Goal: Navigation & Orientation: Find specific page/section

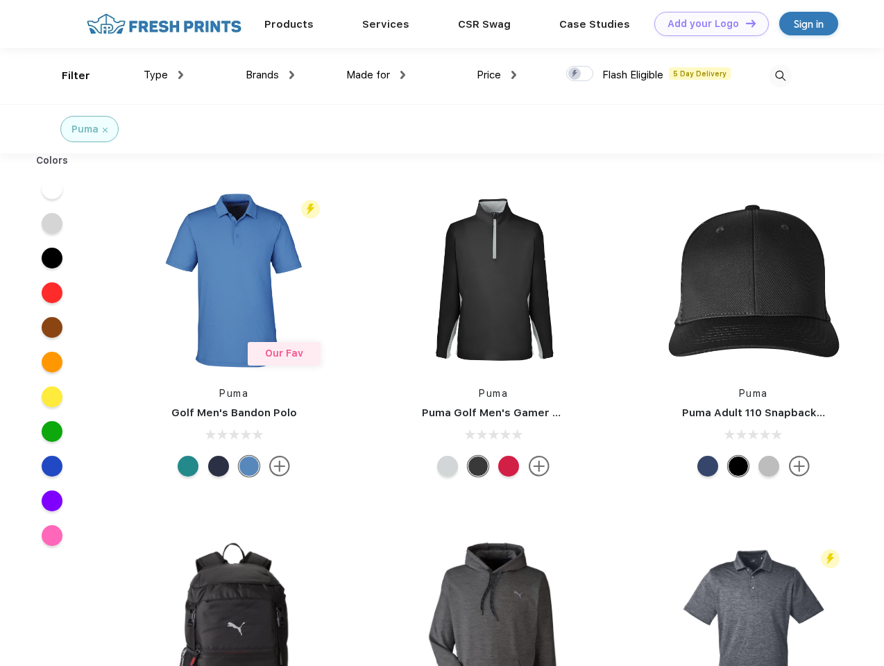
click at [706, 24] on link "Add your Logo Design Tool" at bounding box center [711, 24] width 114 height 24
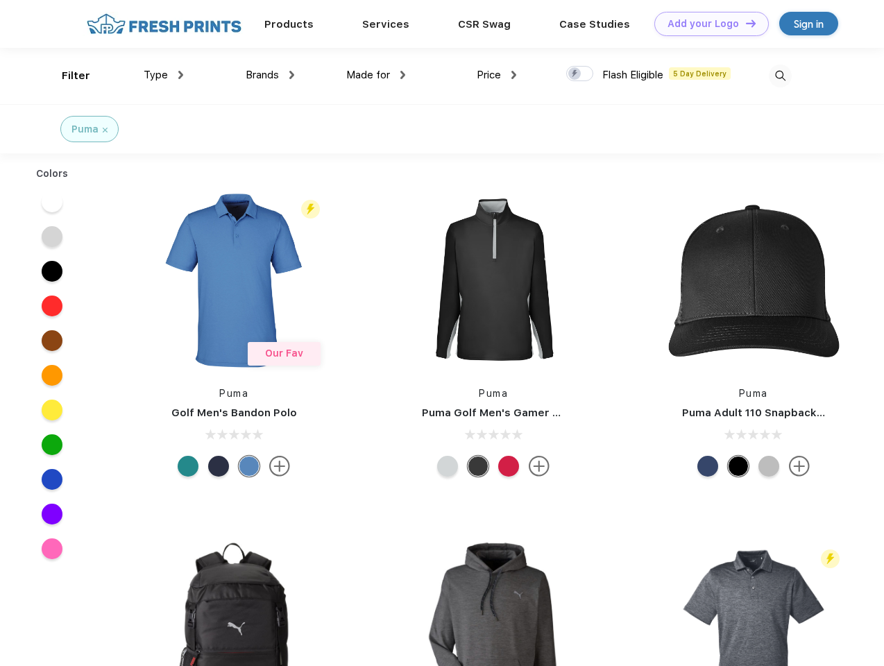
click at [0, 0] on div "Design Tool" at bounding box center [0, 0] width 0 height 0
click at [744, 23] on link "Add your Logo Design Tool" at bounding box center [711, 24] width 114 height 24
click at [67, 76] on div "Filter" at bounding box center [76, 76] width 28 height 16
click at [164, 75] on span "Type" at bounding box center [156, 75] width 24 height 12
click at [270, 75] on span "Brands" at bounding box center [262, 75] width 33 height 12
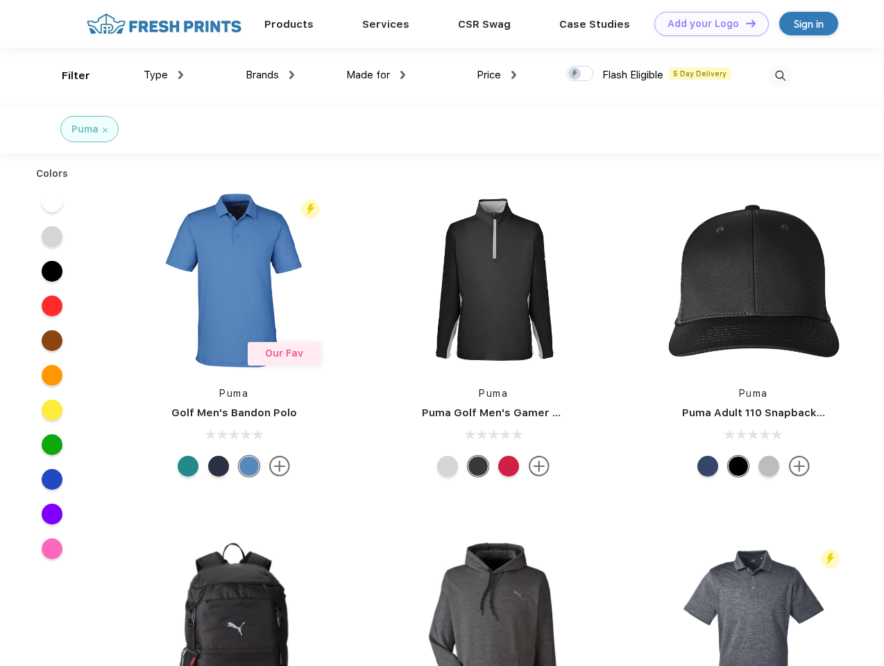
click at [376, 75] on span "Made for" at bounding box center [368, 75] width 44 height 12
click at [497, 75] on span "Price" at bounding box center [488, 75] width 24 height 12
click at [580, 74] on div at bounding box center [579, 73] width 27 height 15
click at [575, 74] on input "checkbox" at bounding box center [570, 69] width 9 height 9
click at [780, 76] on img at bounding box center [779, 75] width 23 height 23
